Goal: Information Seeking & Learning: Learn about a topic

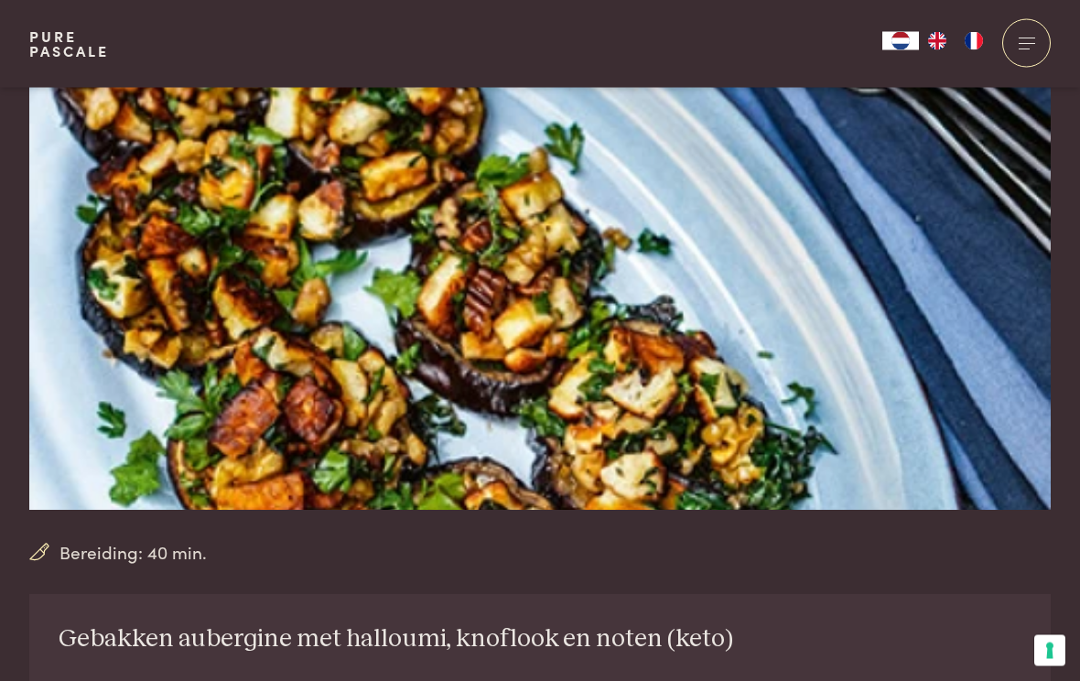
scroll to position [192, 0]
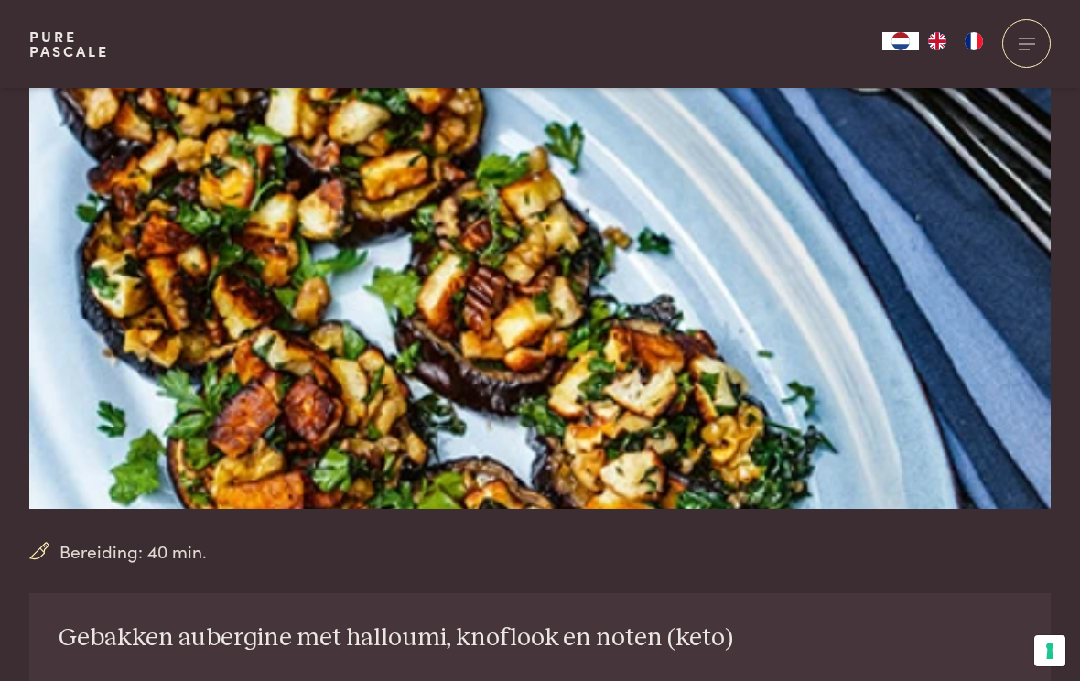
click at [624, 343] on img at bounding box center [540, 202] width 1022 height 613
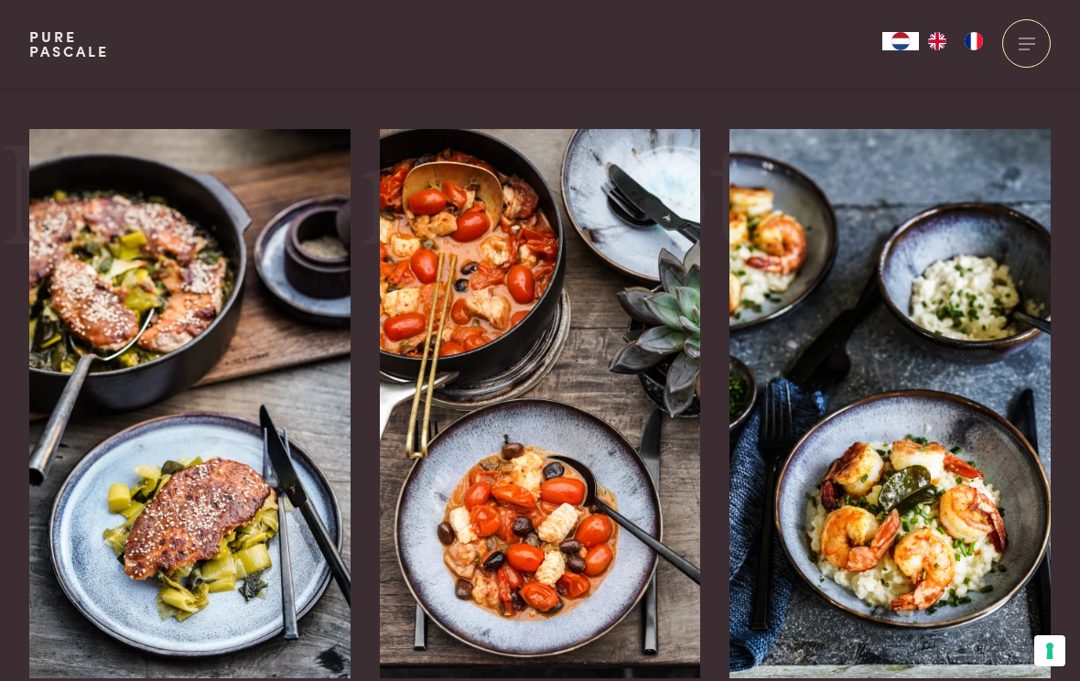
scroll to position [2987, 0]
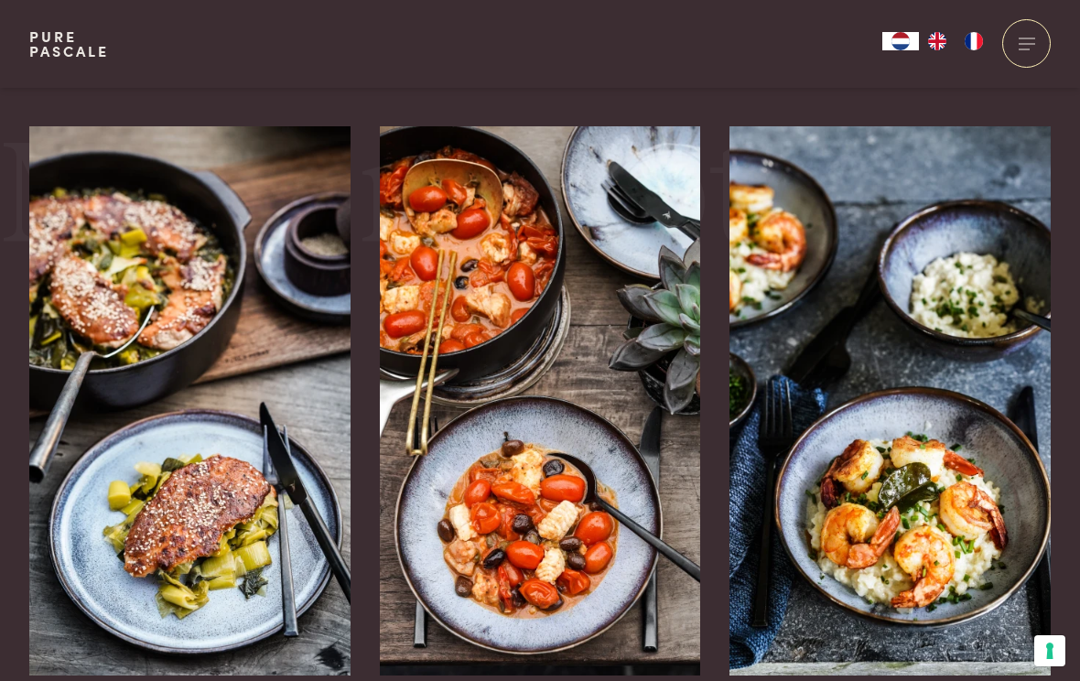
click at [155, 483] on img at bounding box center [189, 400] width 321 height 549
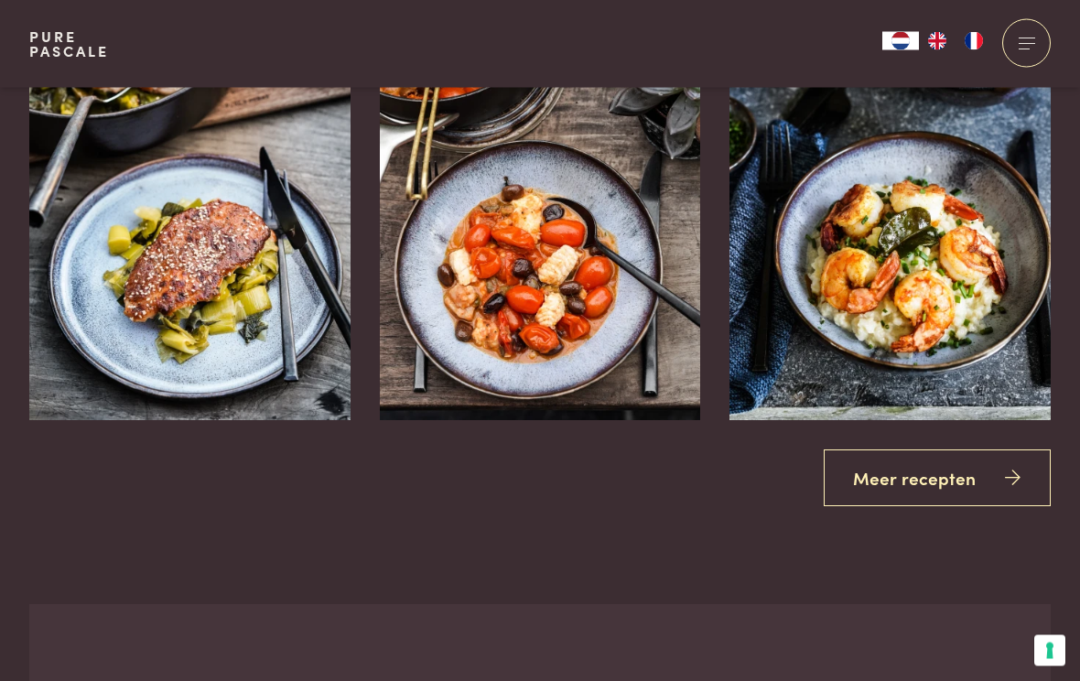
scroll to position [3242, 0]
click at [904, 455] on link "Meer recepten" at bounding box center [938, 479] width 228 height 58
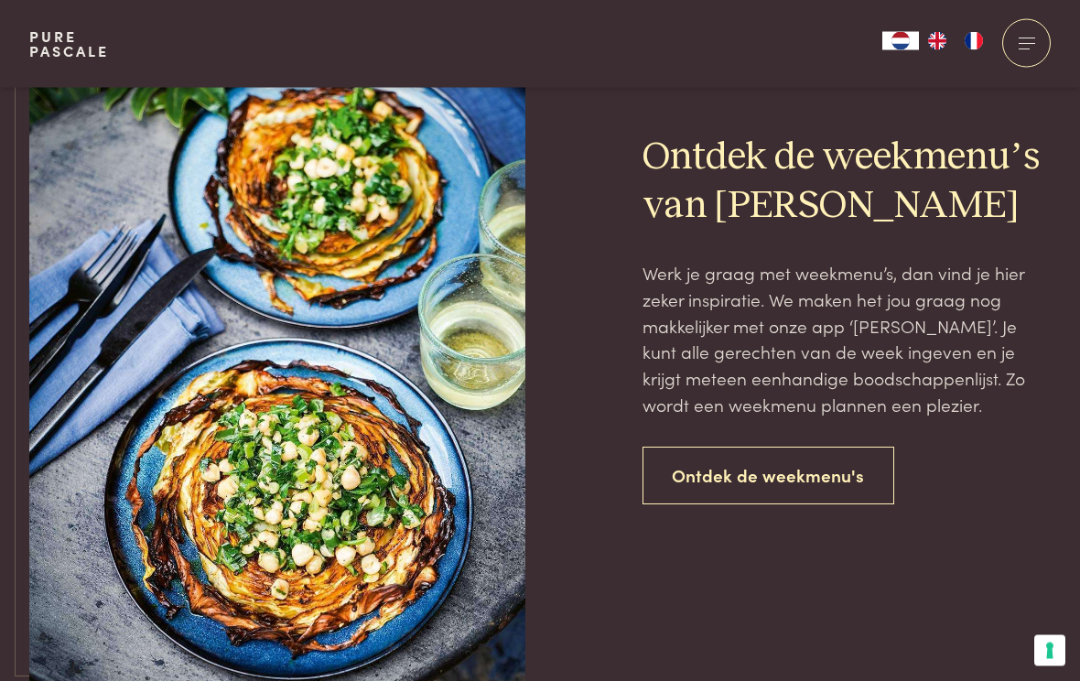
scroll to position [3902, 0]
click at [722, 455] on link "Ontdek de weekmenu's" at bounding box center [769, 476] width 253 height 58
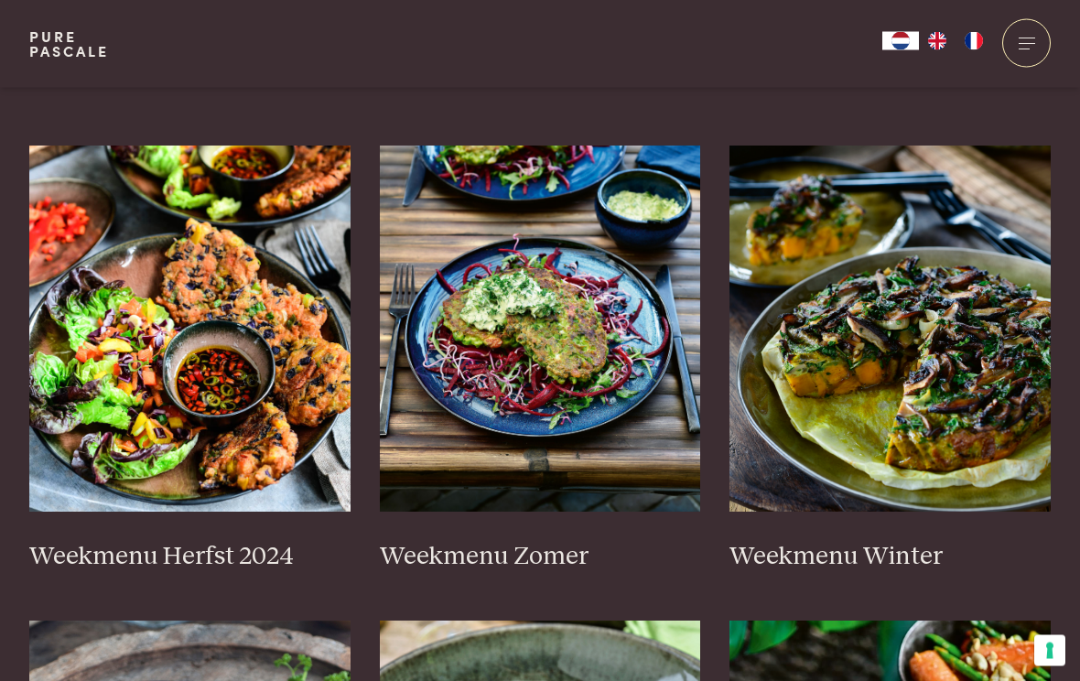
scroll to position [438, 0]
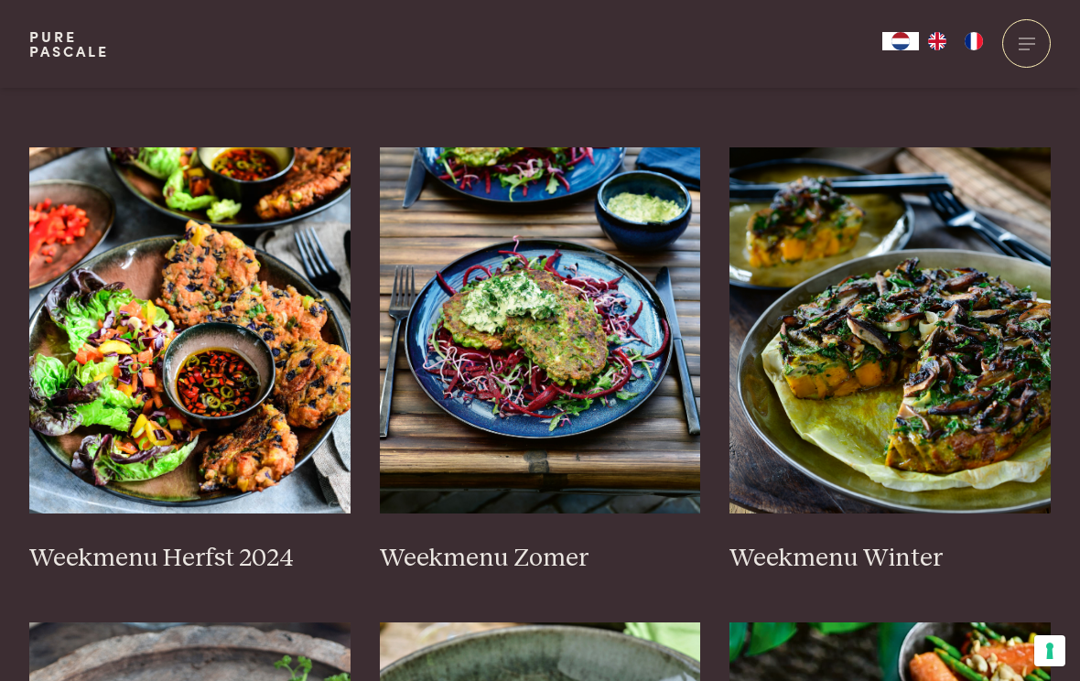
click at [244, 277] on img at bounding box center [189, 330] width 321 height 366
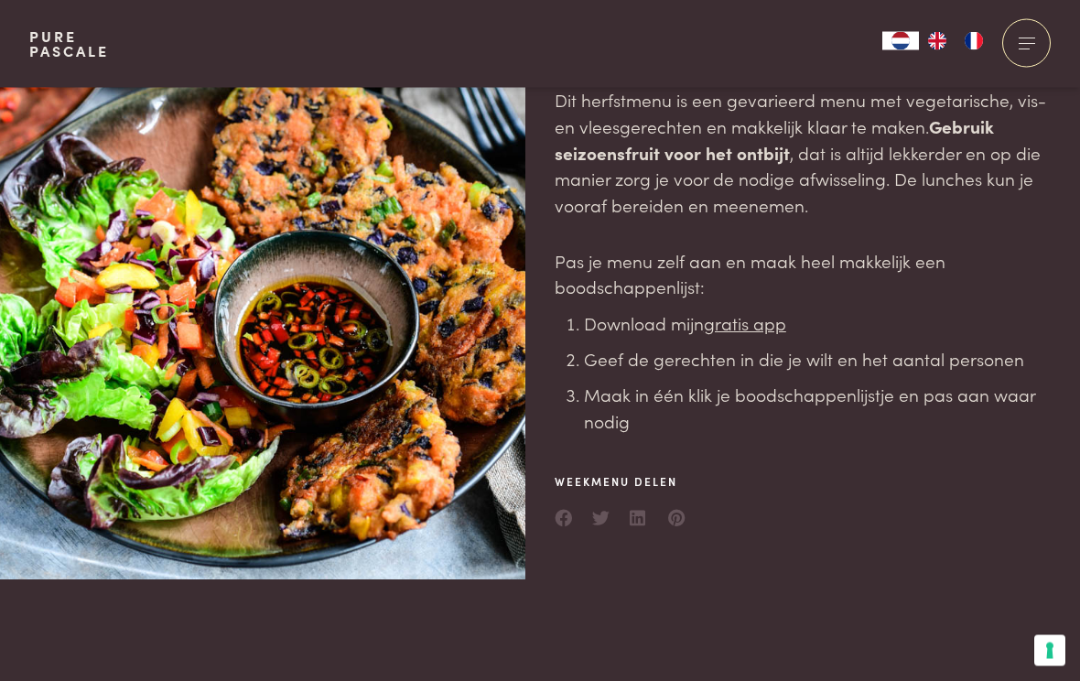
scroll to position [177, 0]
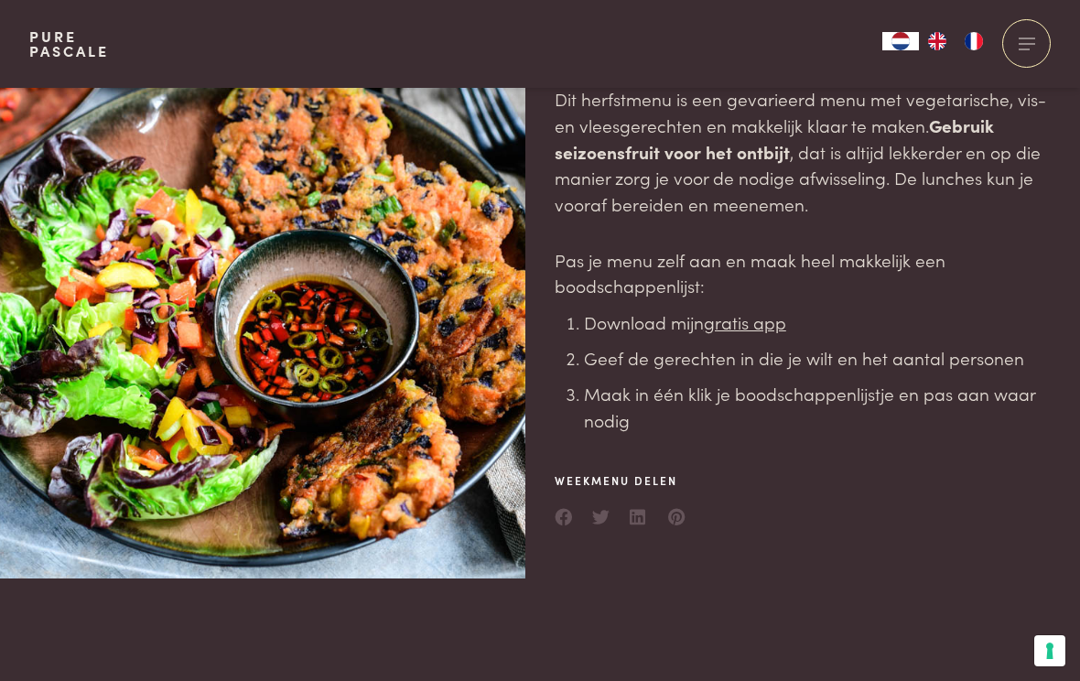
click at [767, 317] on u "gratis app" at bounding box center [745, 321] width 82 height 25
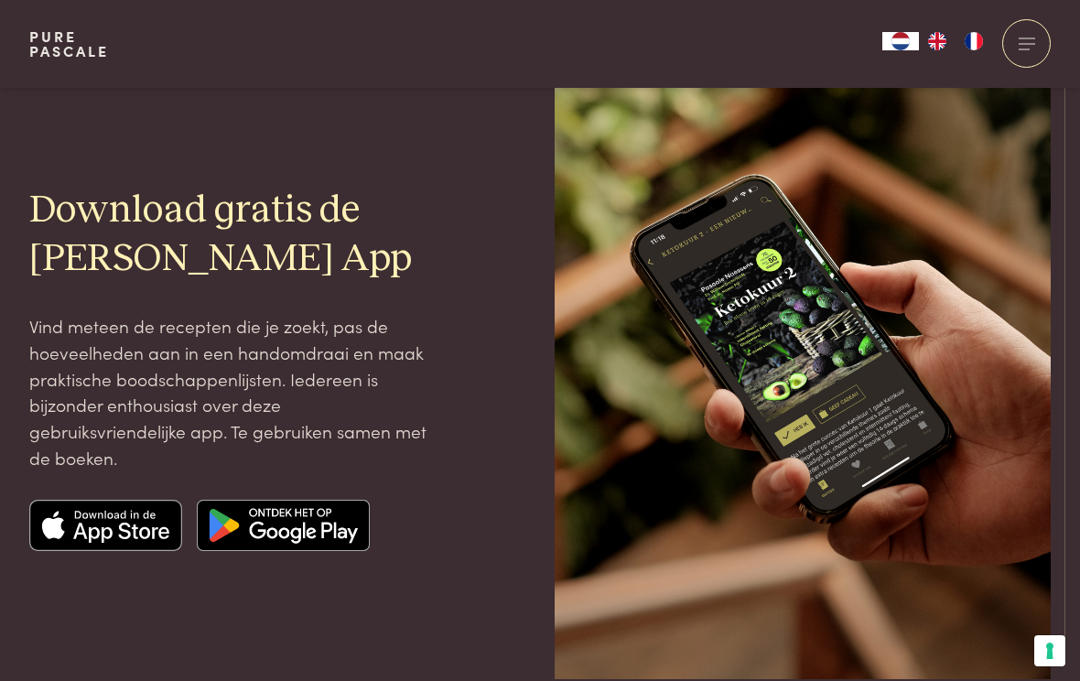
scroll to position [150, 0]
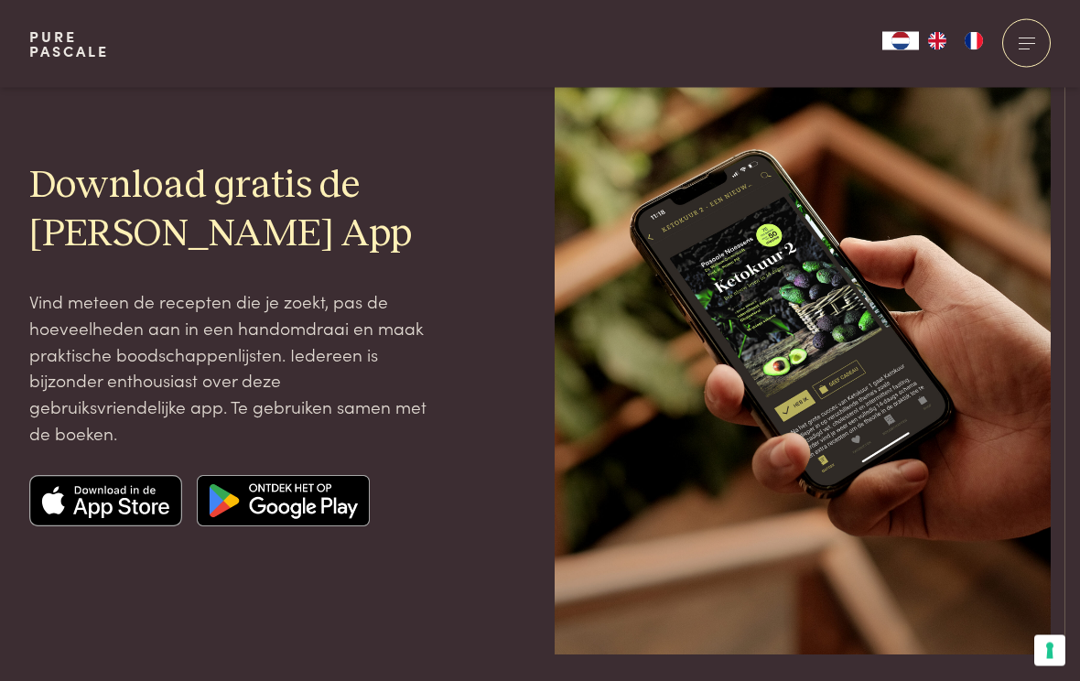
click at [126, 500] on img at bounding box center [106, 501] width 154 height 51
